Goal: Entertainment & Leisure: Consume media (video, audio)

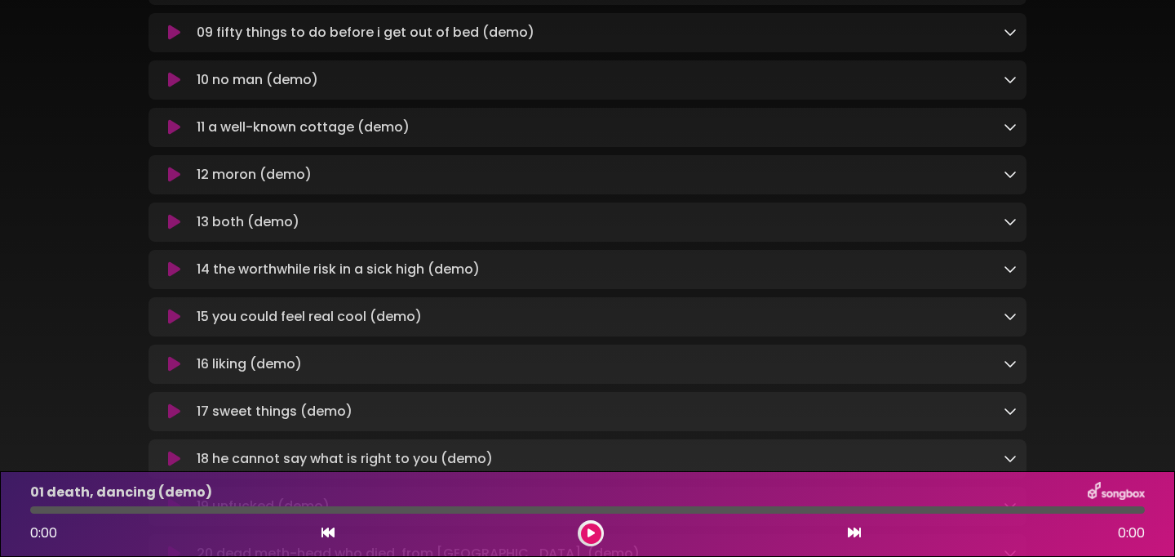
scroll to position [645, 0]
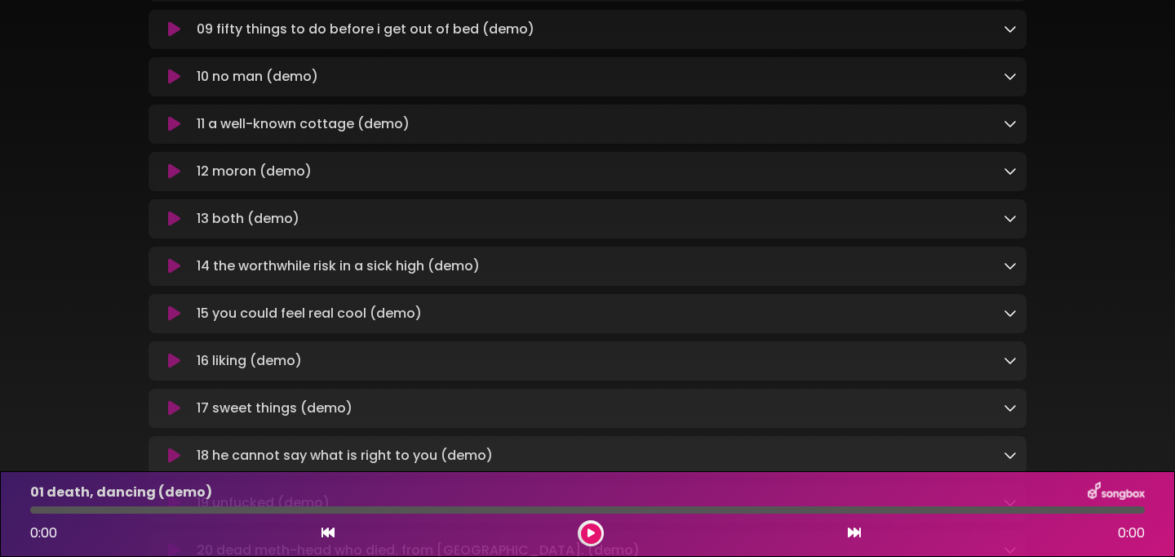
click at [175, 274] on icon at bounding box center [174, 266] width 12 height 16
click at [597, 538] on button at bounding box center [591, 533] width 20 height 20
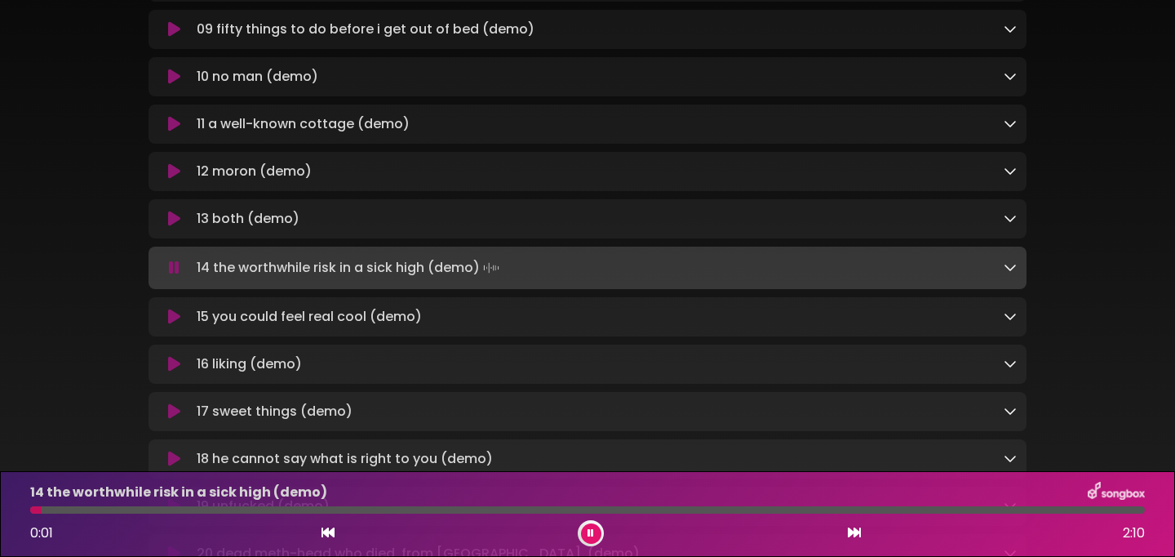
click at [297, 509] on div at bounding box center [587, 509] width 1115 height 7
click at [577, 508] on div at bounding box center [587, 509] width 1115 height 7
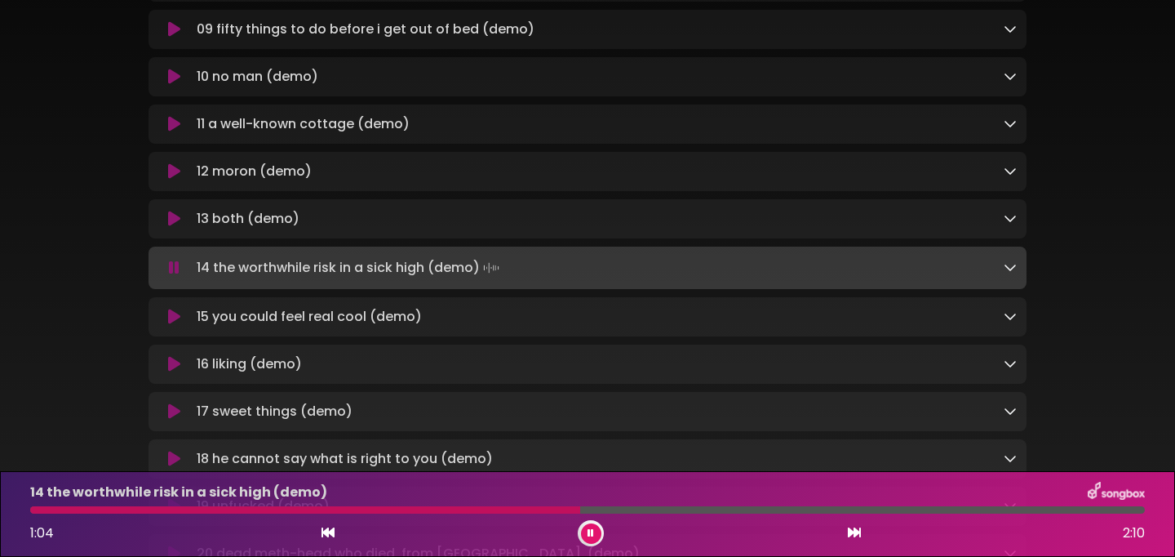
click at [693, 509] on div at bounding box center [587, 509] width 1115 height 7
click at [810, 509] on div at bounding box center [587, 509] width 1115 height 7
click at [932, 510] on div at bounding box center [587, 509] width 1115 height 7
click at [1040, 510] on div at bounding box center [587, 509] width 1115 height 7
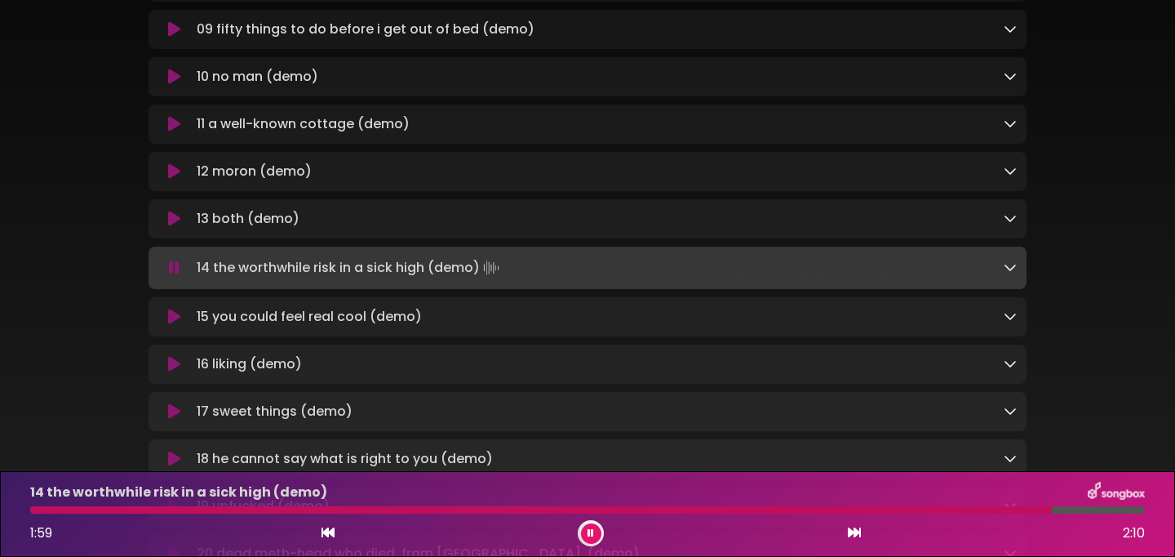
click at [1108, 510] on div at bounding box center [587, 509] width 1115 height 7
click at [597, 532] on button at bounding box center [591, 533] width 20 height 20
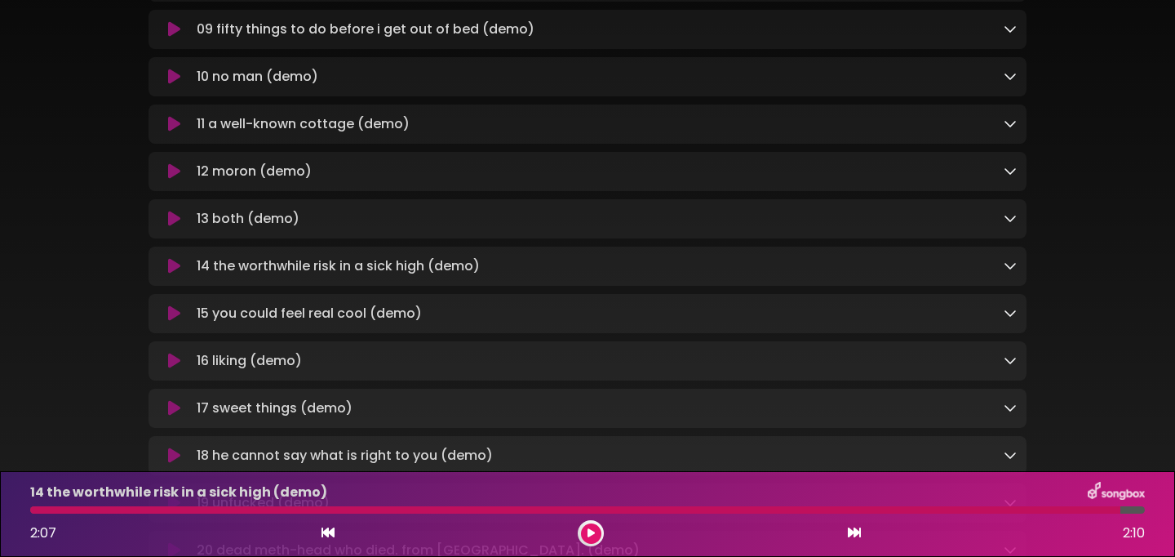
click at [179, 322] on icon at bounding box center [174, 313] width 12 height 16
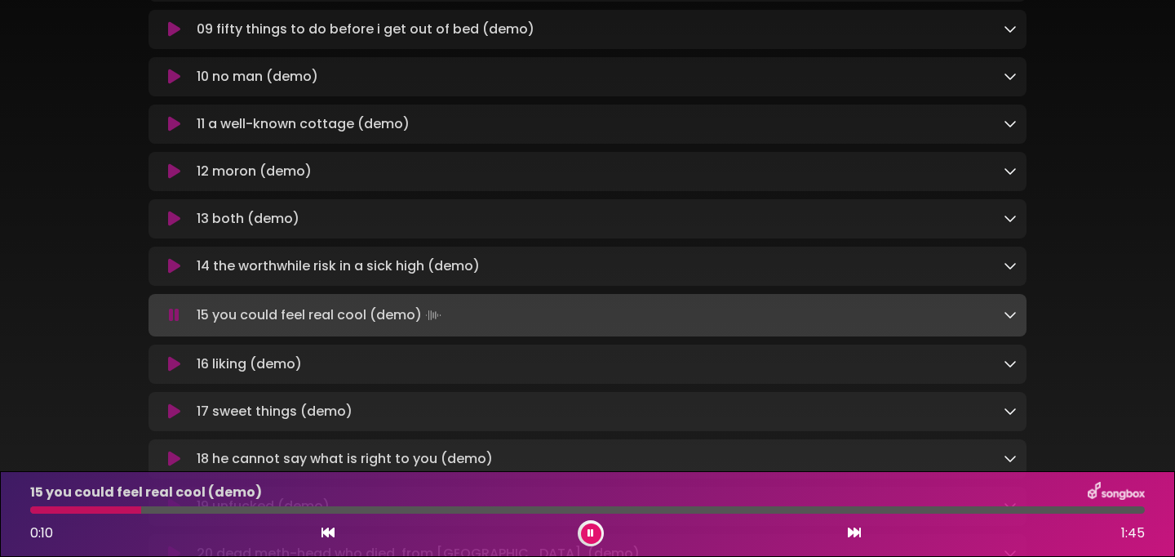
click at [592, 535] on icon at bounding box center [591, 533] width 7 height 10
